Goal: Task Accomplishment & Management: Understand process/instructions

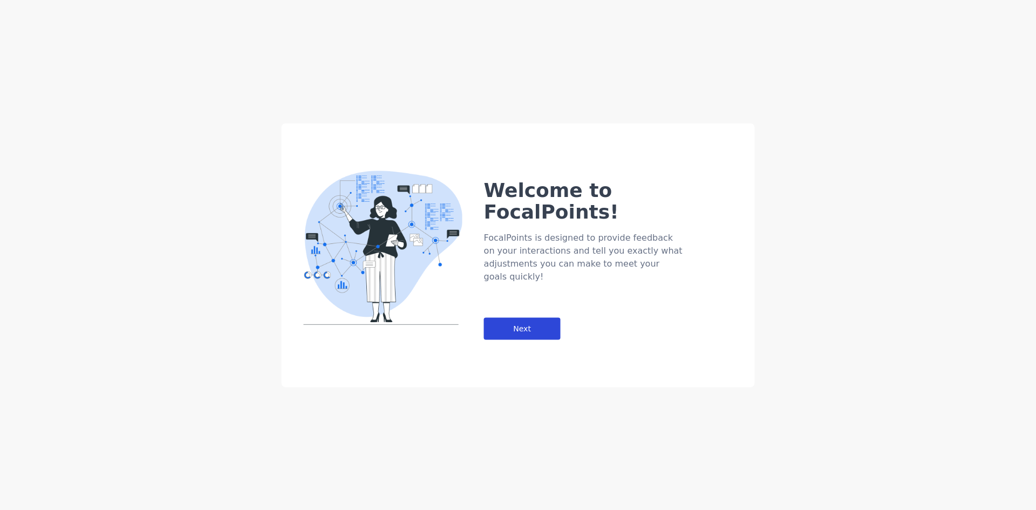
click at [540, 317] on div "Next" at bounding box center [522, 328] width 77 height 22
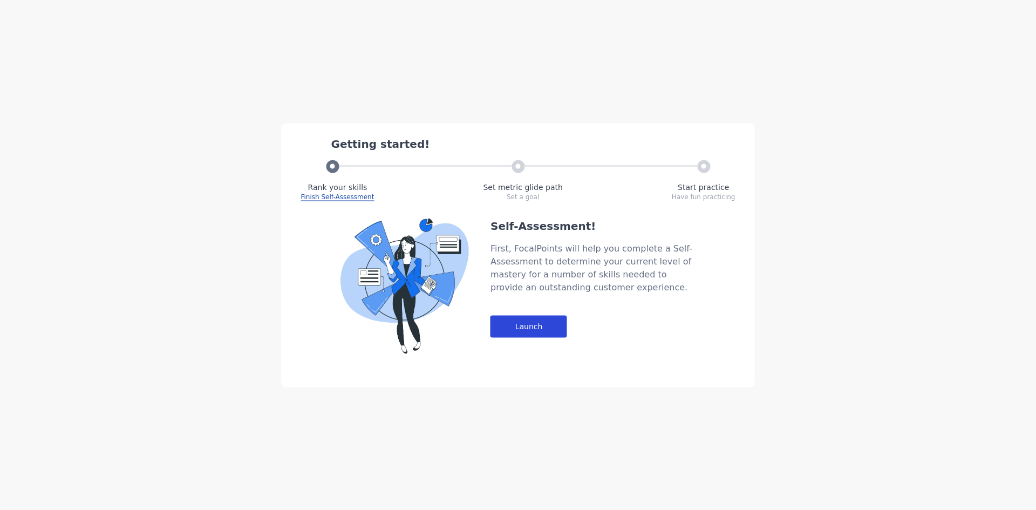
click at [540, 323] on div "Launch" at bounding box center [528, 326] width 77 height 22
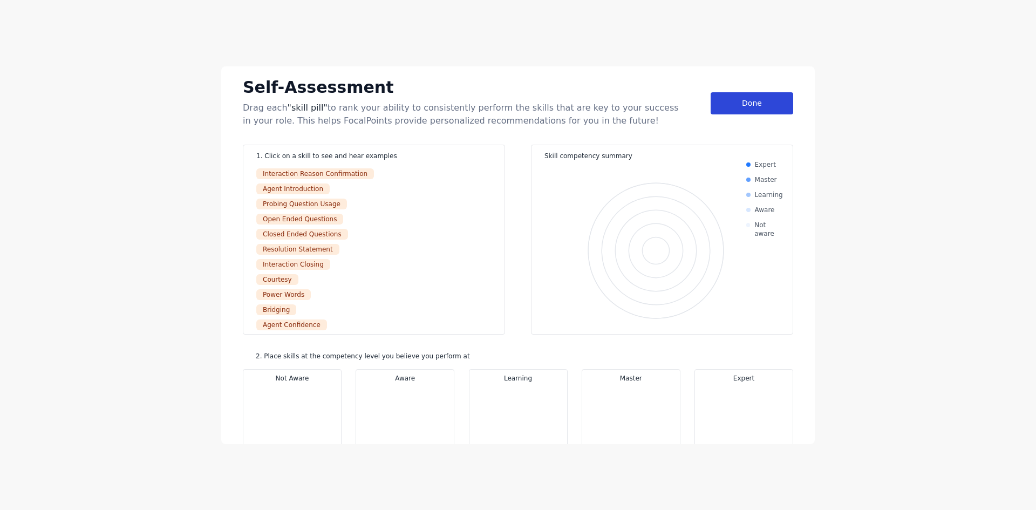
click at [764, 101] on div "Done" at bounding box center [751, 103] width 83 height 22
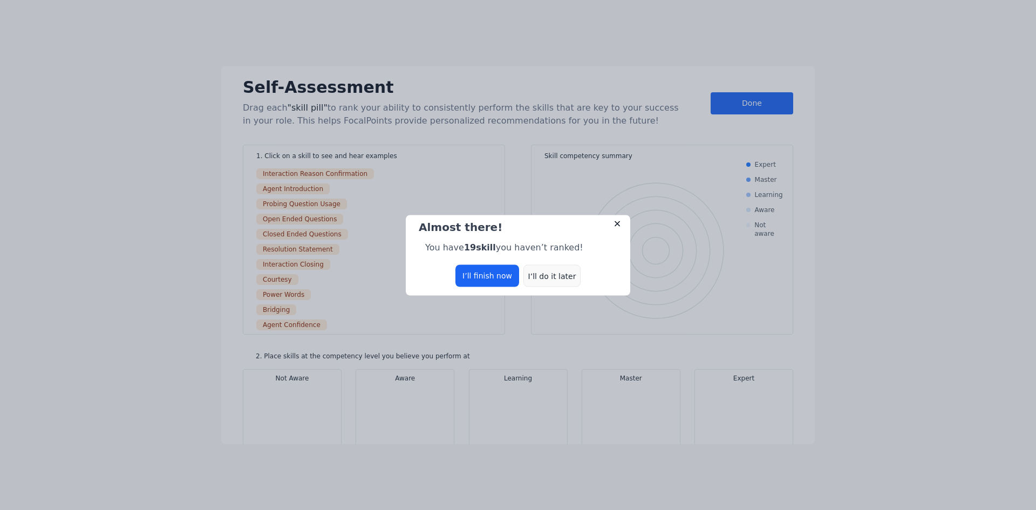
click at [556, 279] on div "I’ll do it later" at bounding box center [551, 275] width 57 height 22
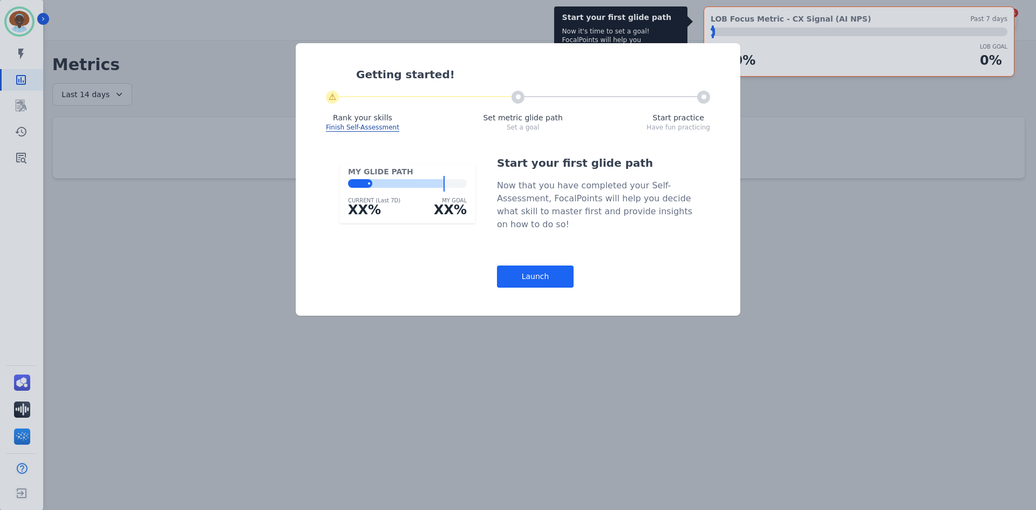
click at [556, 279] on div "Launch" at bounding box center [535, 276] width 77 height 22
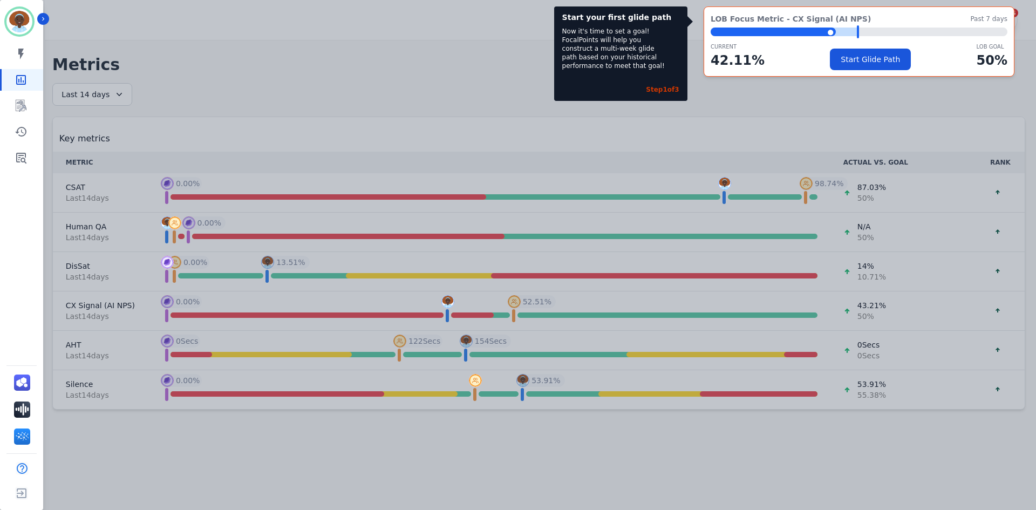
click at [753, 91] on div "Start your first glide path Now it's time to set a goal! FocalPoints will help …" at bounding box center [518, 255] width 1036 height 510
click at [472, 68] on div "Start your first glide path Now it's time to set a goal! FocalPoints will help …" at bounding box center [518, 255] width 1036 height 510
click at [738, 94] on div "Start your first glide path Now it's time to set a goal! FocalPoints will help …" at bounding box center [518, 255] width 1036 height 510
click at [22, 104] on icon "Sidebar" at bounding box center [21, 105] width 13 height 13
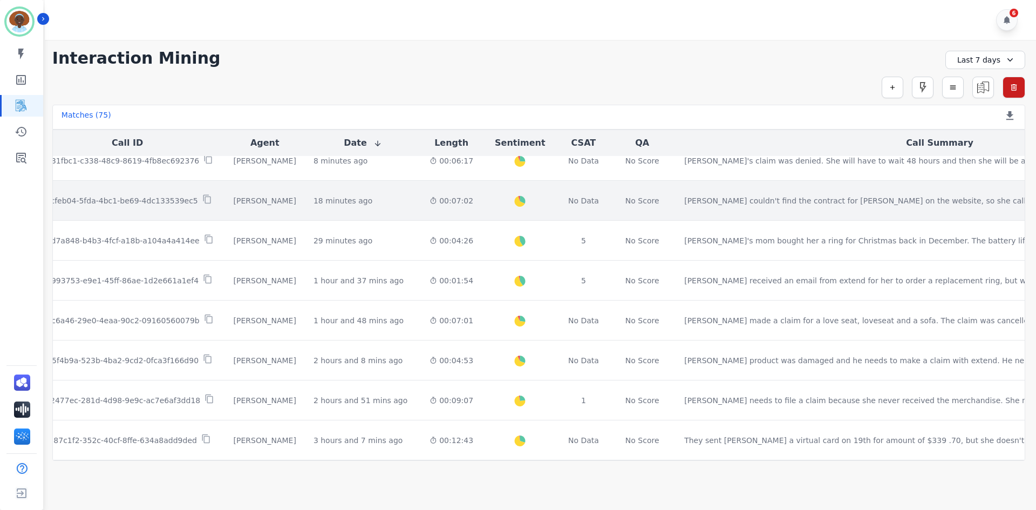
scroll to position [0, 23]
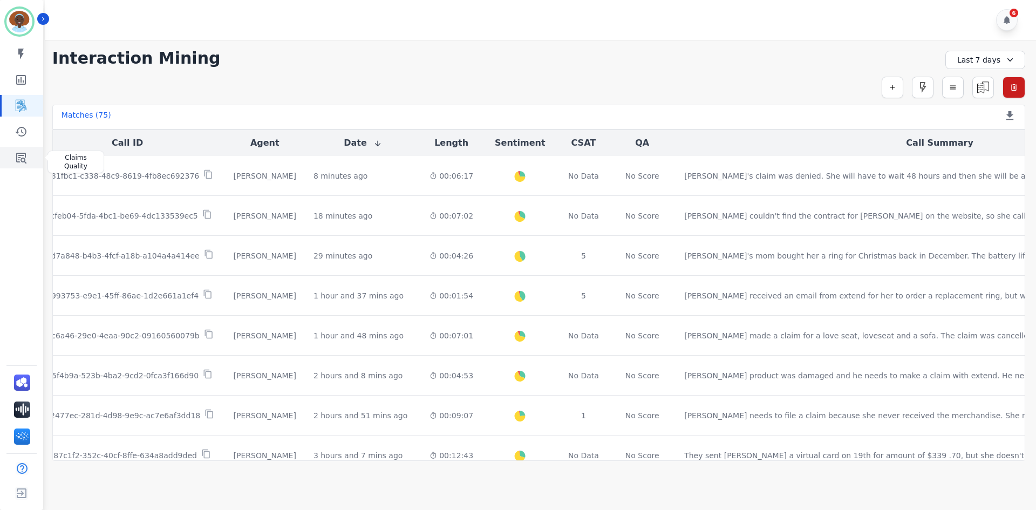
click at [26, 155] on icon "Sidebar" at bounding box center [21, 158] width 10 height 11
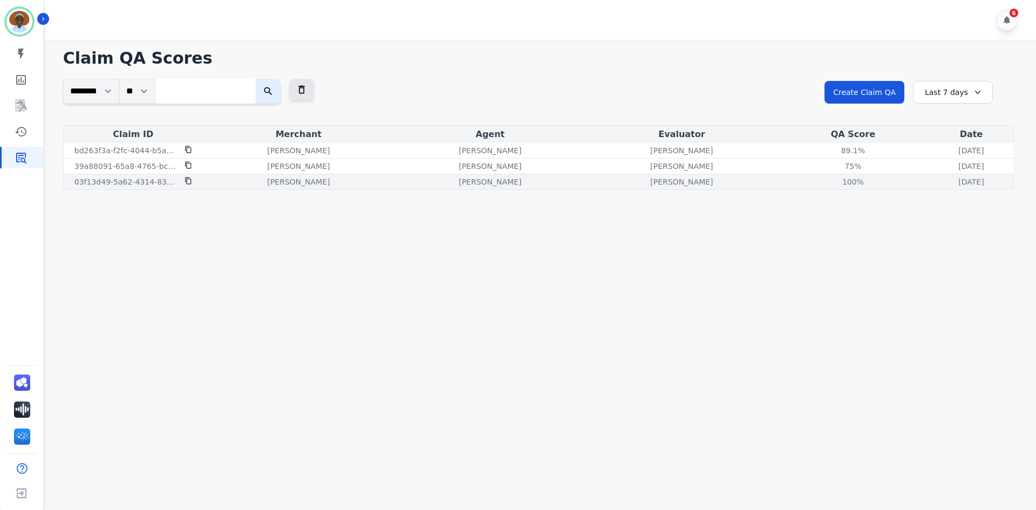
click at [930, 181] on div "[DATE] [DATE] 11:30am" at bounding box center [970, 181] width 81 height 11
click at [958, 180] on p "[DATE]" at bounding box center [970, 181] width 25 height 11
click at [159, 181] on p "03f13d49-5a62-4314-831a-119851818bac" at bounding box center [126, 181] width 104 height 11
click at [187, 181] on icon at bounding box center [188, 181] width 8 height 8
